Goal: Information Seeking & Learning: Learn about a topic

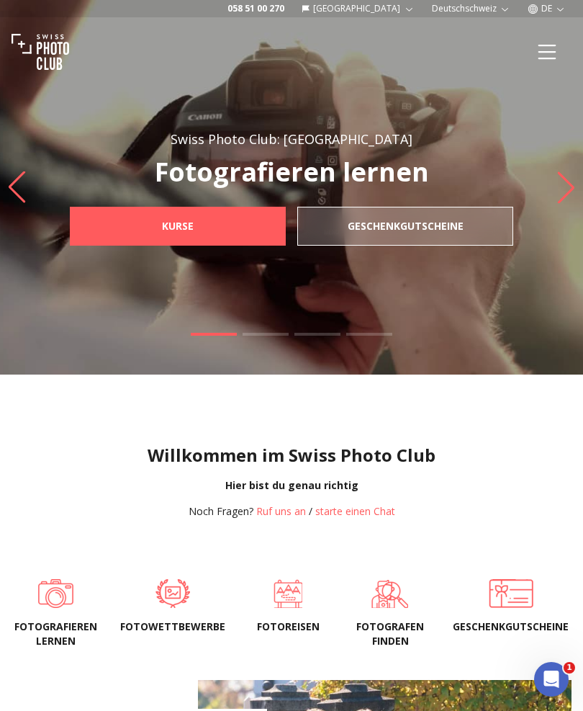
click at [169, 605] on span at bounding box center [172, 593] width 105 height 29
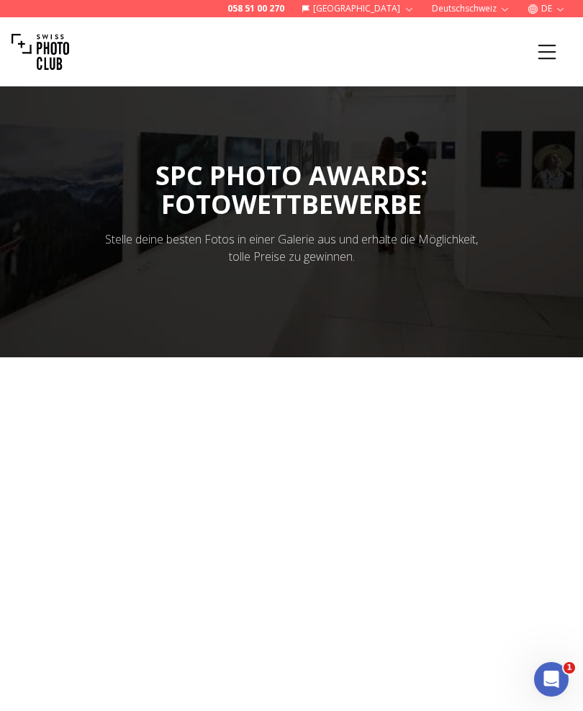
click at [546, 58] on icon "Menu" at bounding box center [548, 51] width 18 height 14
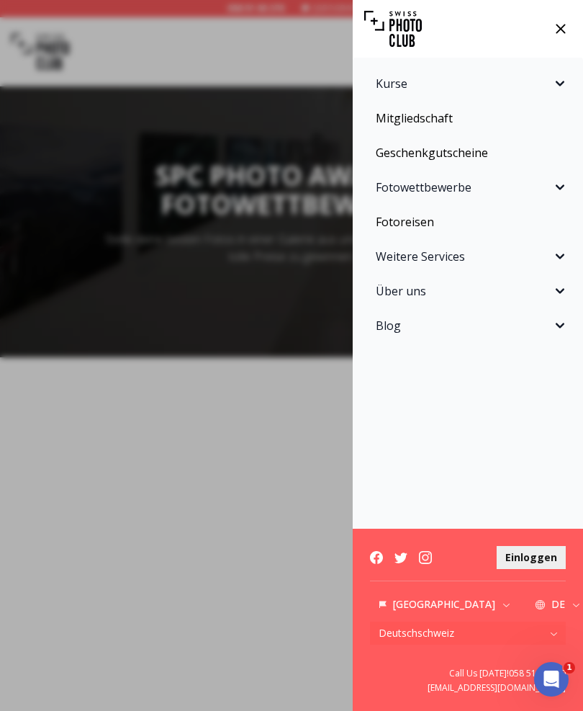
click at [558, 191] on icon "Sidebar" at bounding box center [560, 187] width 17 height 17
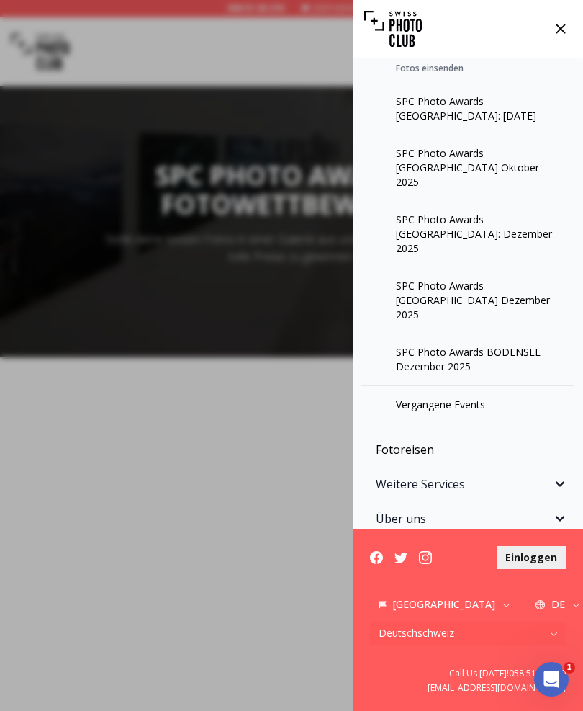
scroll to position [153, 0]
click at [479, 386] on link "Vergangene Events" at bounding box center [468, 404] width 213 height 37
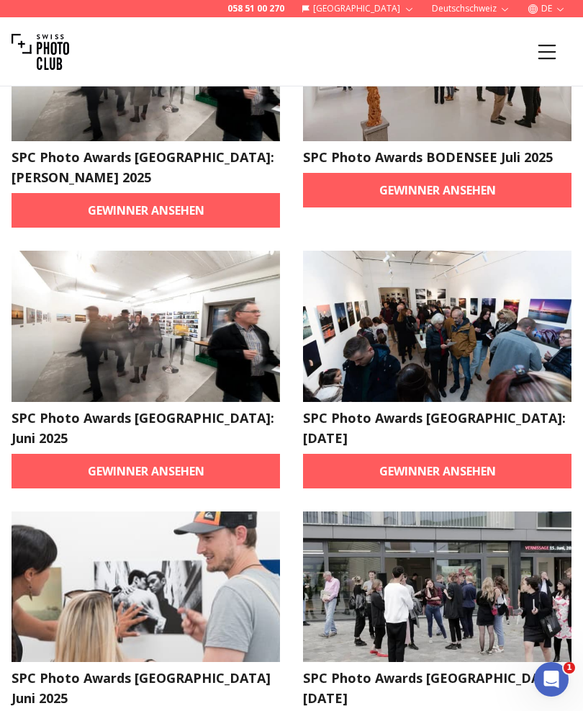
scroll to position [202, 0]
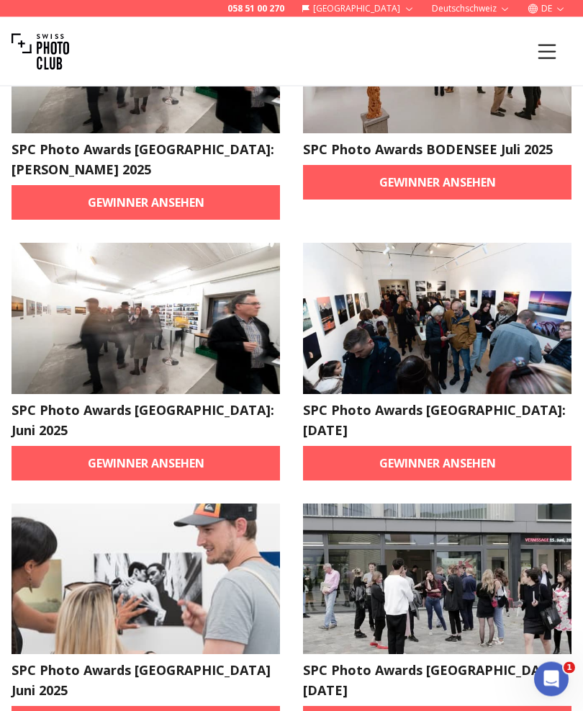
click at [179, 447] on link "Gewinner ansehen" at bounding box center [146, 464] width 269 height 35
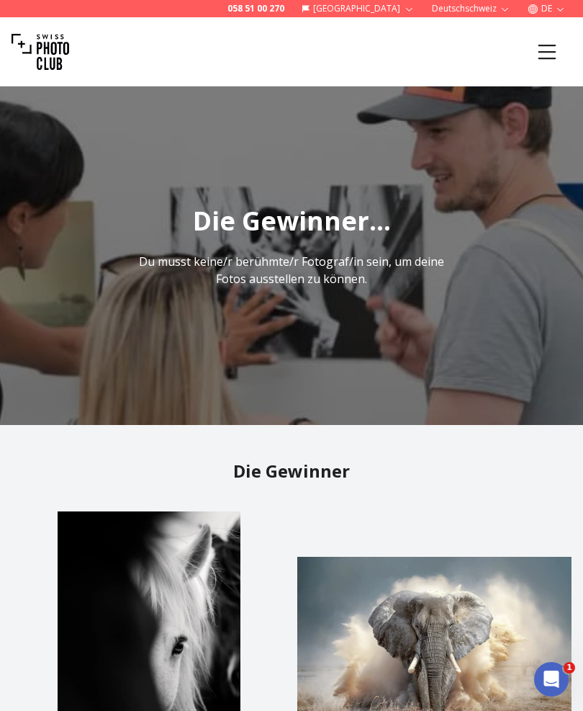
click at [537, 63] on icon "Menu" at bounding box center [547, 52] width 26 height 26
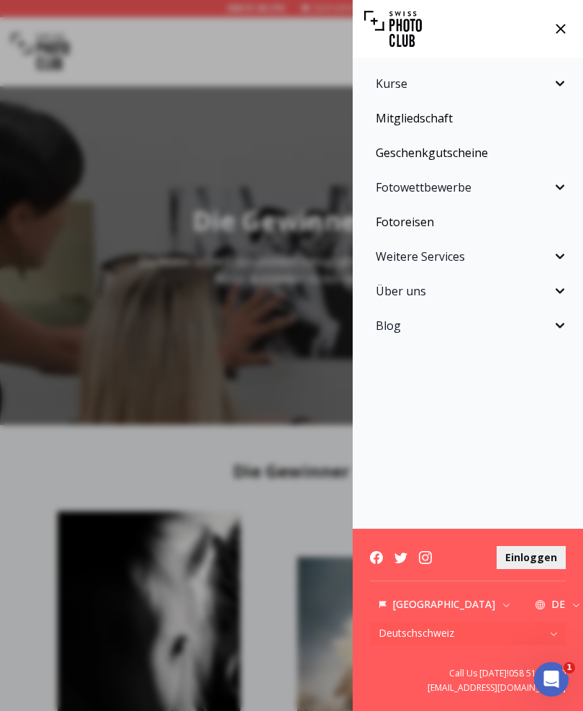
click at [244, 138] on div "Kurse Fotokurse Kommende Kurse Praxis-Workshops Einzelcoaching Kurspakete SPC A…" at bounding box center [291, 355] width 583 height 711
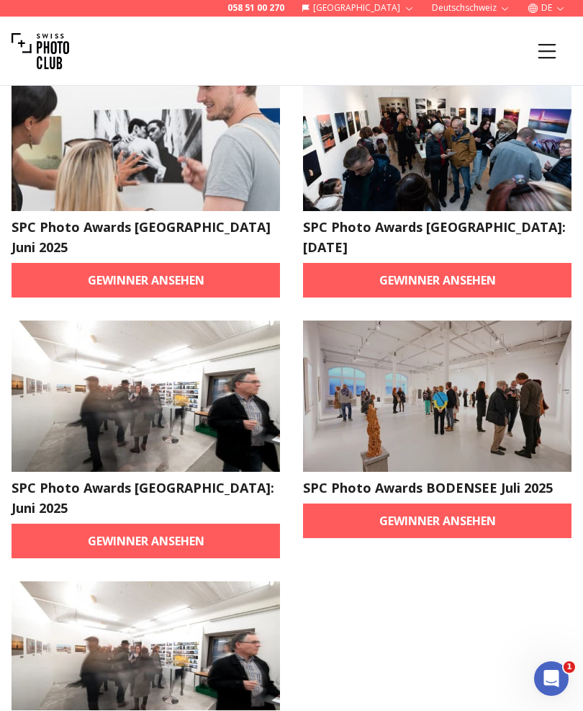
scroll to position [2470, 0]
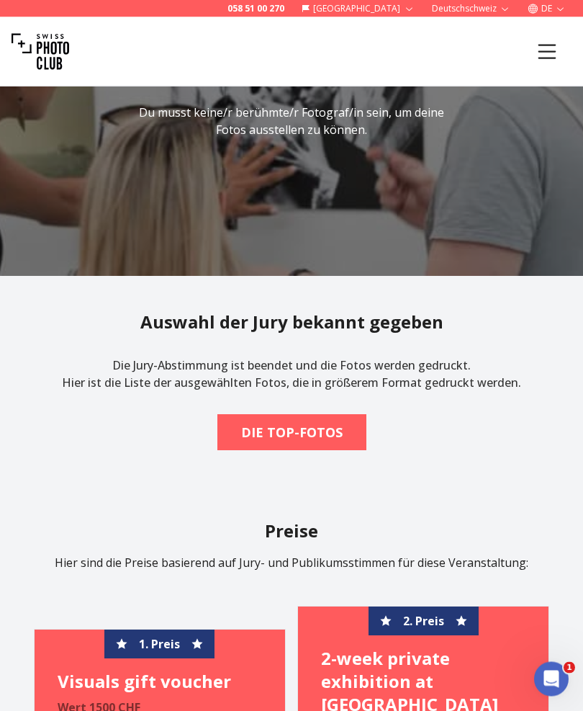
scroll to position [220, 0]
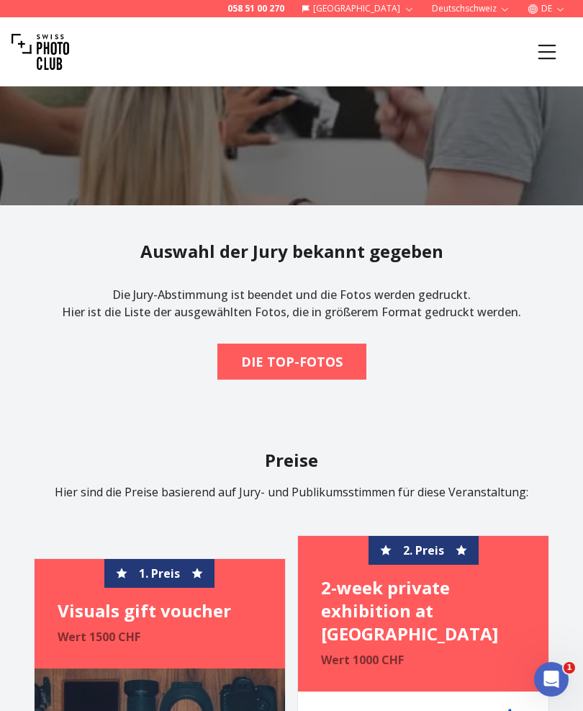
click at [330, 367] on span "DIE TOP-FOTOS" at bounding box center [292, 362] width 125 height 32
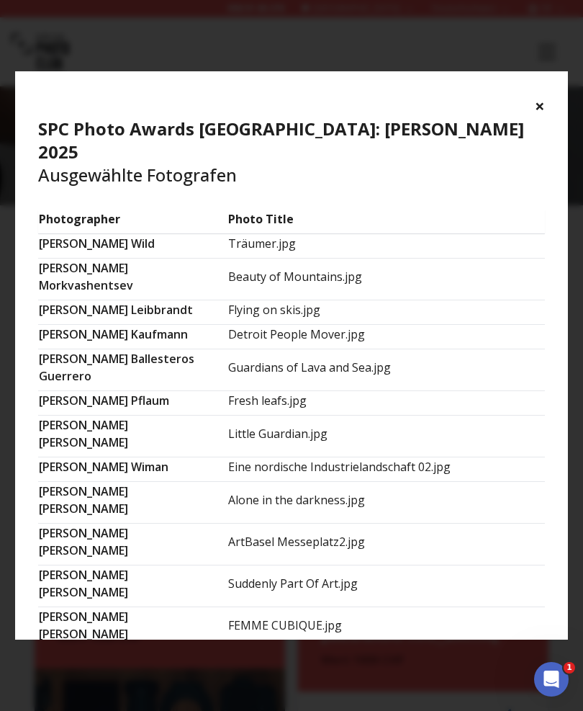
scroll to position [0, 0]
click at [543, 114] on button "×" at bounding box center [540, 105] width 10 height 23
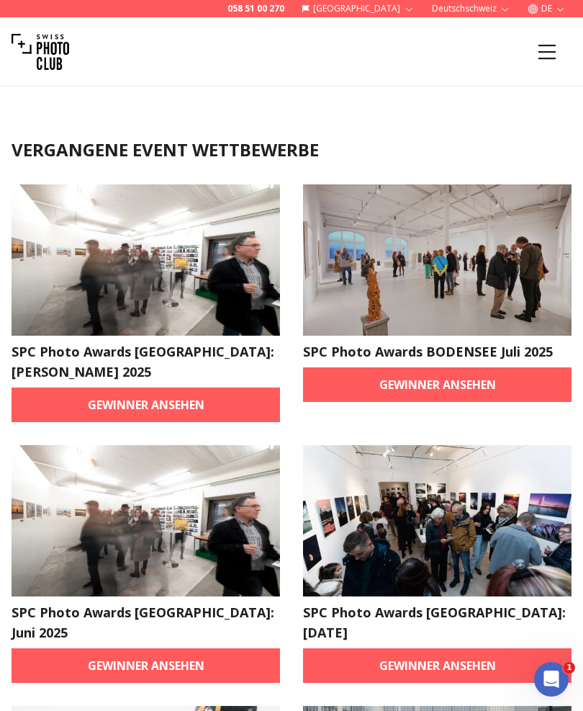
click at [162, 388] on link "Gewinner ansehen" at bounding box center [146, 405] width 269 height 35
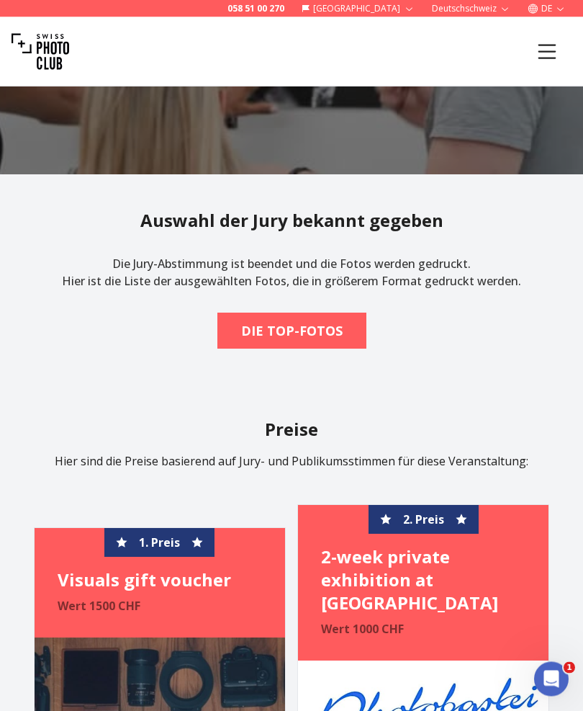
scroll to position [251, 0]
click at [336, 341] on b "DIE TOP-FOTOS" at bounding box center [292, 331] width 102 height 20
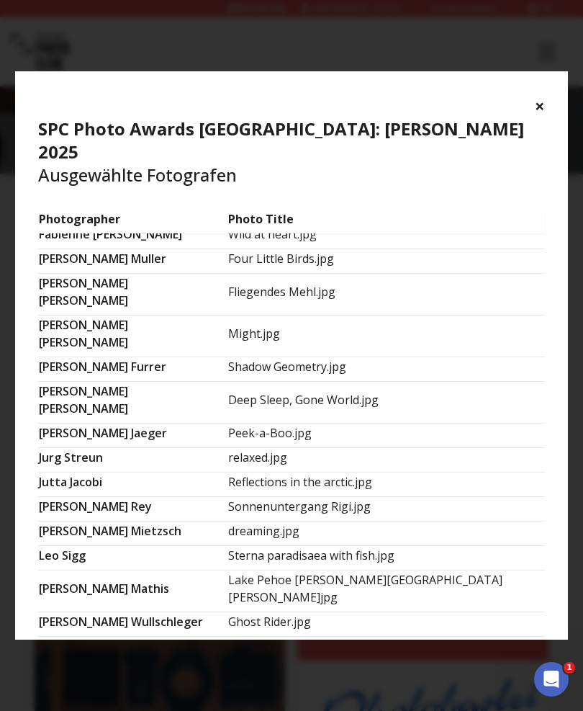
scroll to position [540, 0]
click at [539, 115] on button "×" at bounding box center [540, 105] width 10 height 23
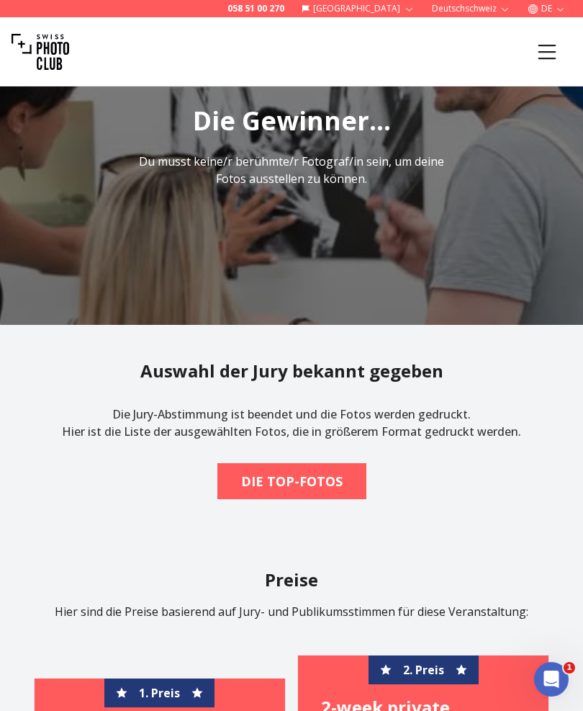
scroll to position [99, 0]
